Goal: Task Accomplishment & Management: Manage account settings

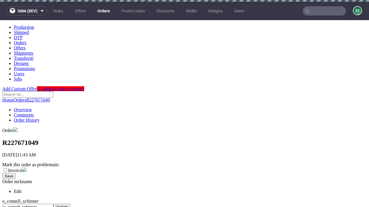
scroll to position [235, 0]
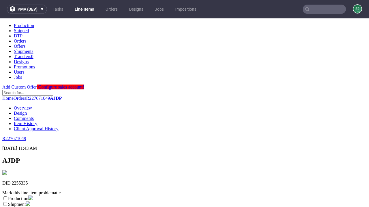
scroll to position [101, 0]
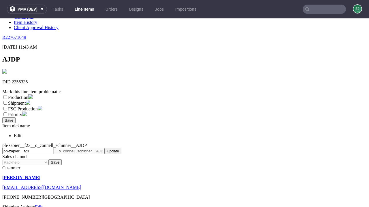
select select "dtp_ca_needed"
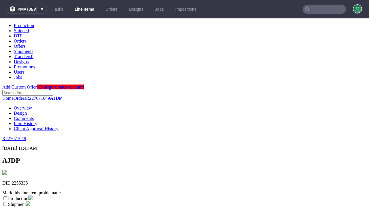
scroll to position [0, 0]
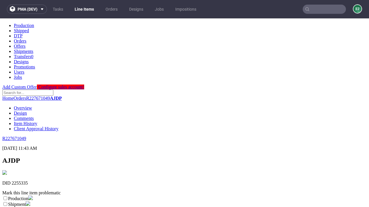
checkbox input "true"
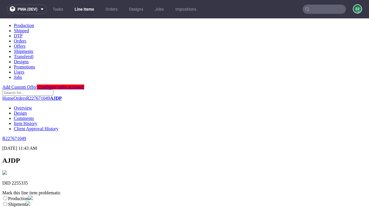
scroll to position [5, 0]
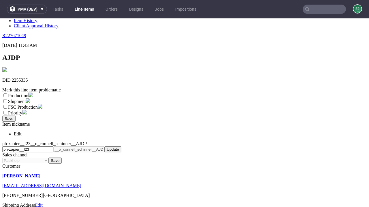
type textarea "test"
